Goal: Task Accomplishment & Management: Manage account settings

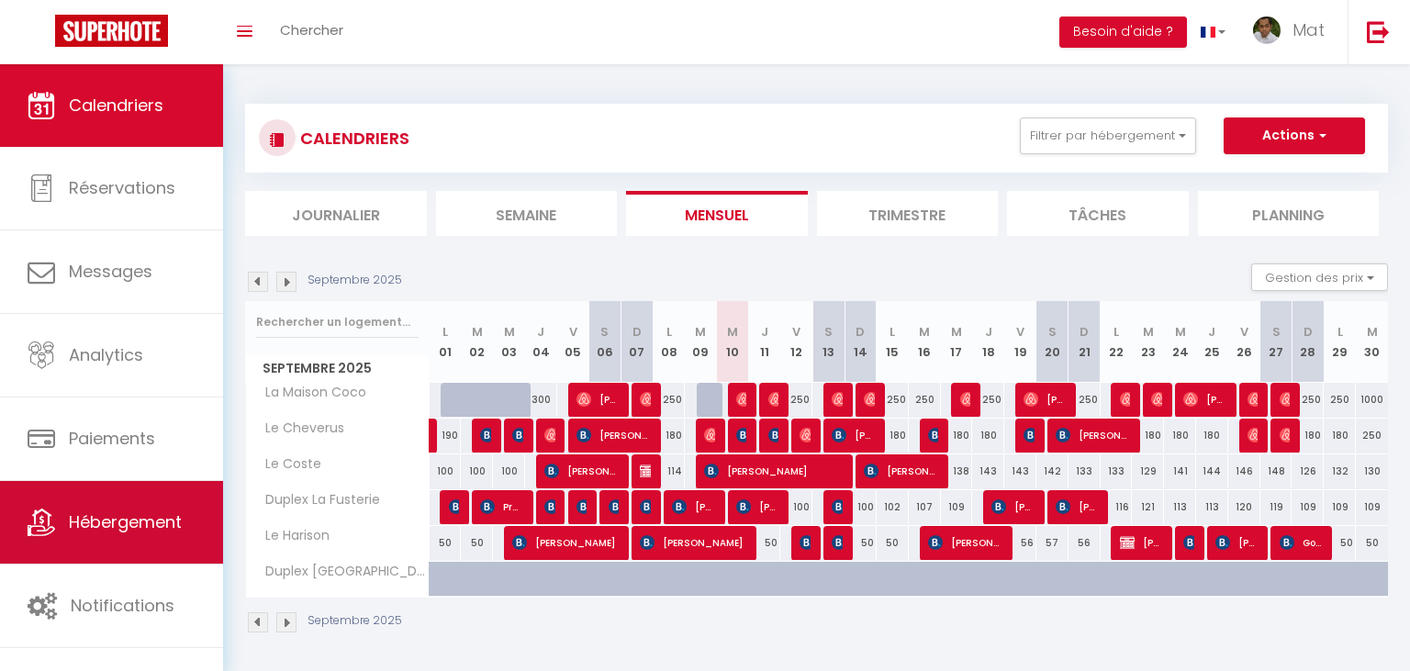
click at [124, 512] on link "Hébergement" at bounding box center [111, 522] width 223 height 83
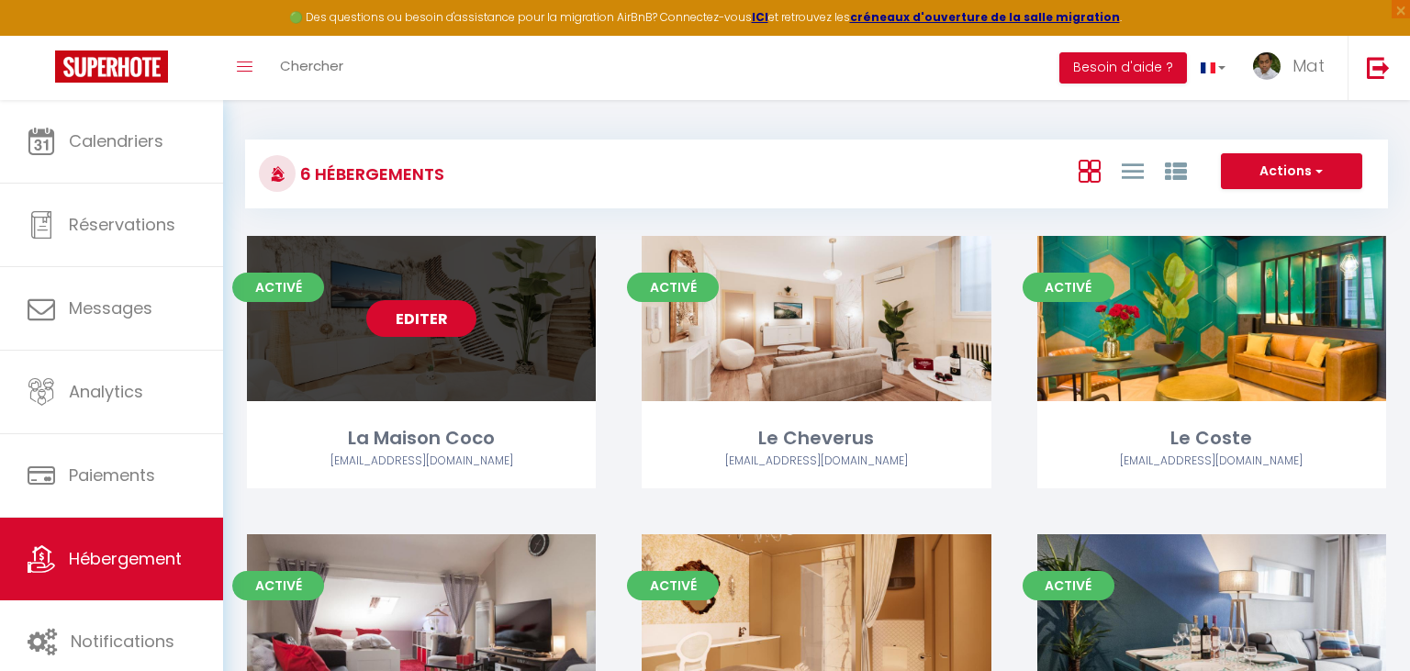
click at [412, 325] on link "Editer" at bounding box center [421, 318] width 110 height 37
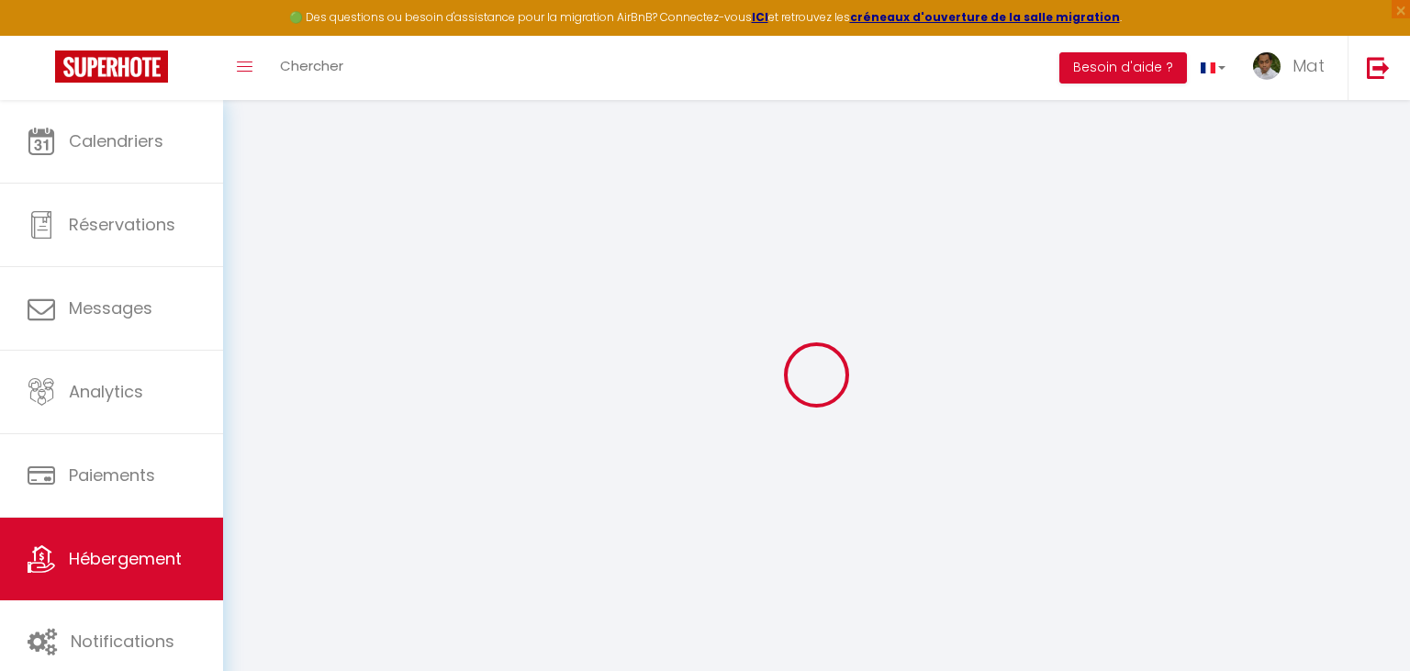
checkbox input "true"
checkbox input "false"
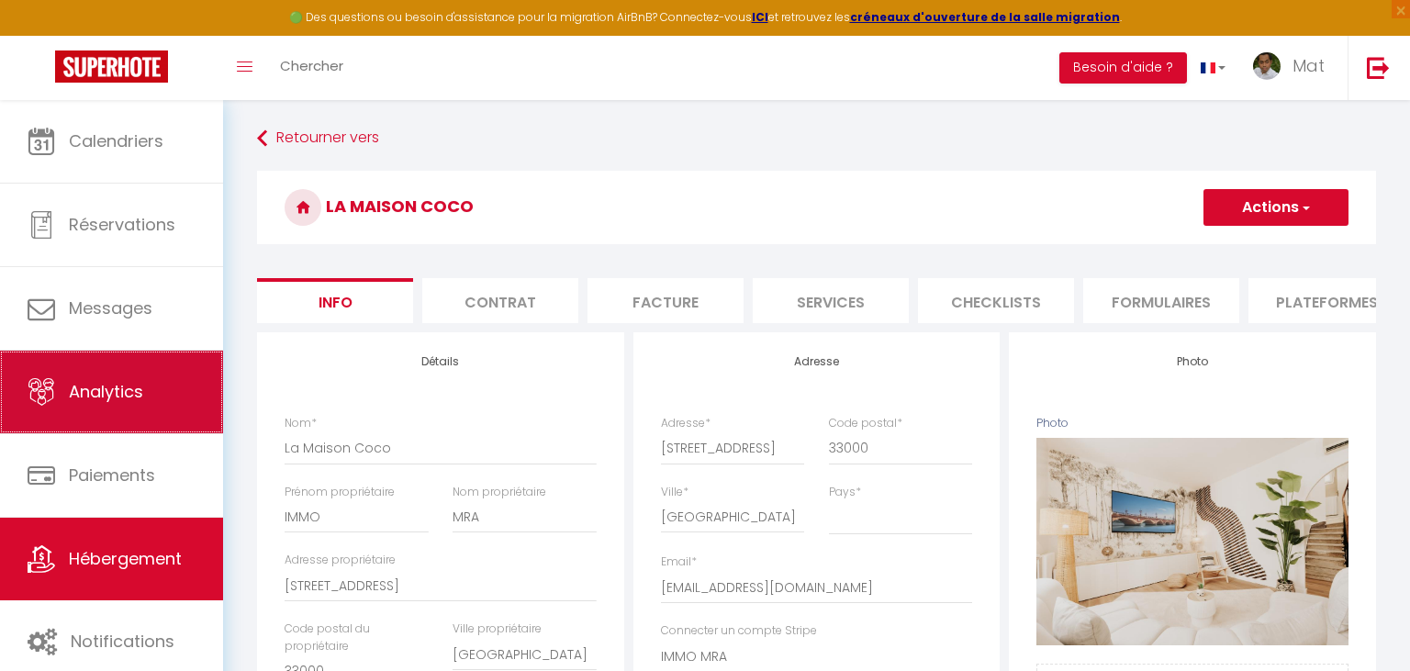
click at [145, 396] on link "Analytics" at bounding box center [111, 392] width 223 height 83
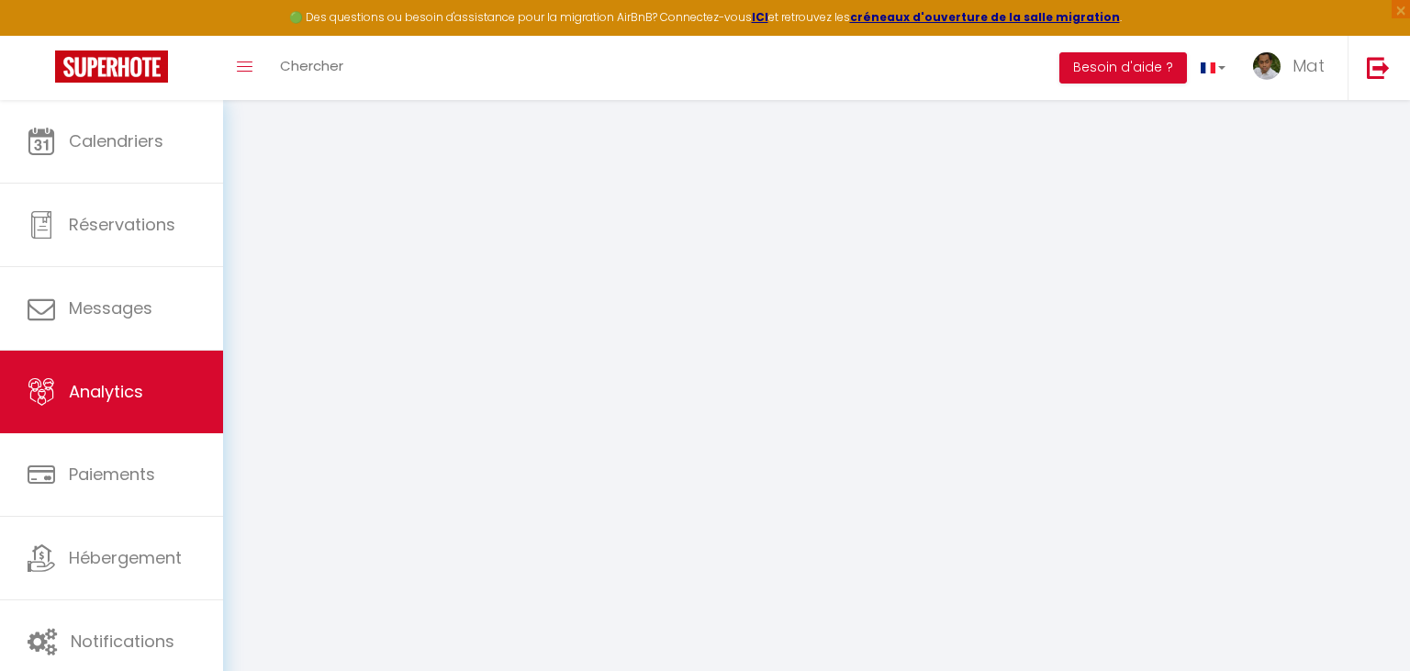
select select "2025"
select select "9"
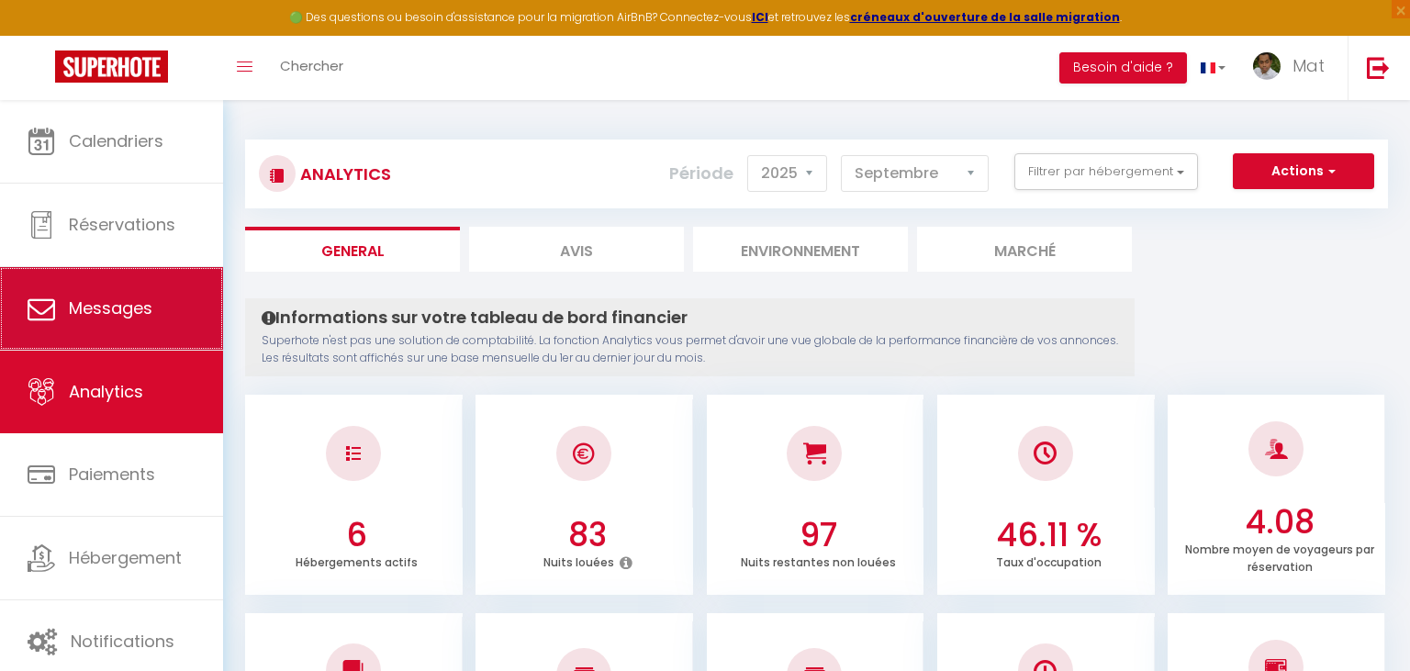
click at [123, 319] on span "Messages" at bounding box center [111, 307] width 84 height 23
select select "message"
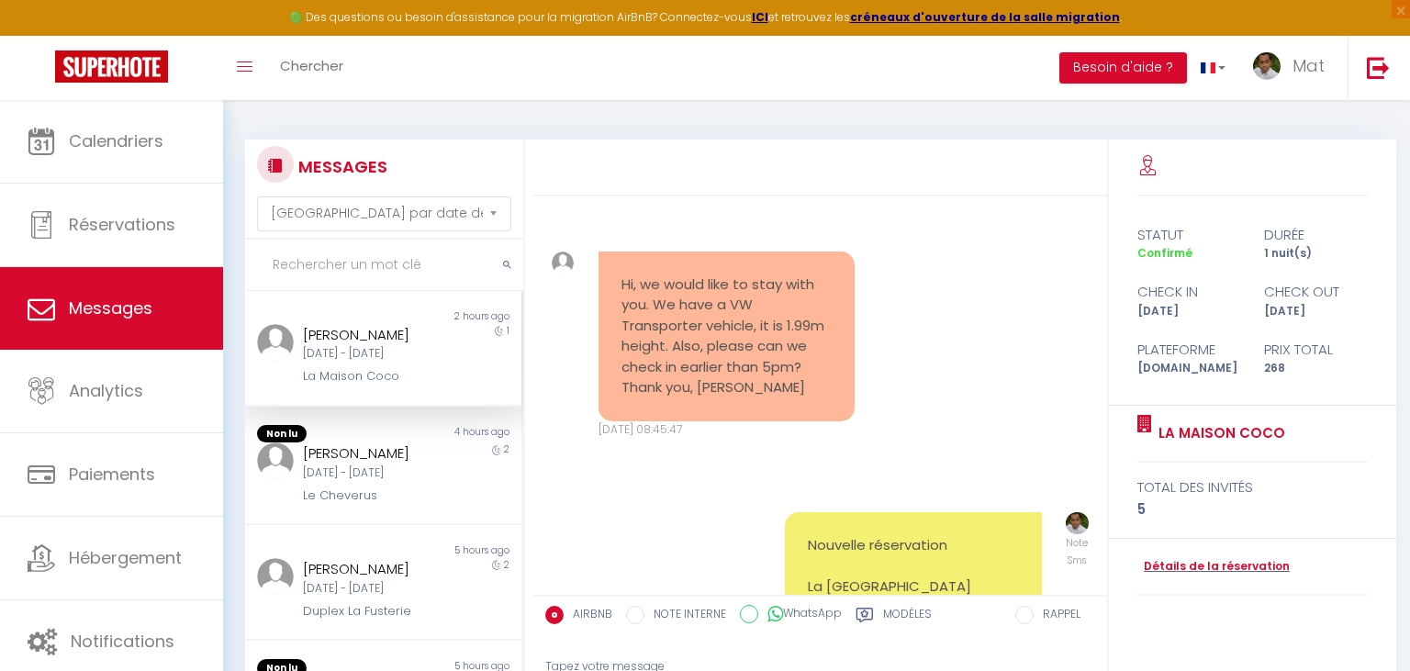
scroll to position [8793, 0]
